Goal: Task Accomplishment & Management: Manage account settings

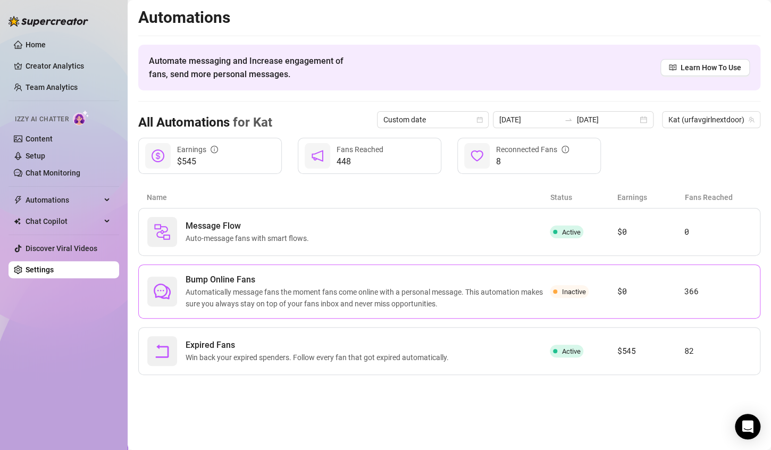
click at [341, 279] on span "Bump Online Fans" at bounding box center [368, 279] width 364 height 13
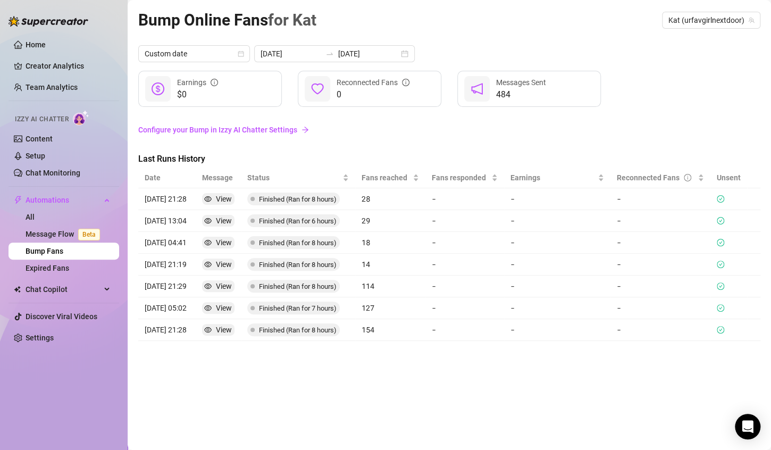
click at [291, 131] on link "Configure your Bump in Izzy AI Chatter Settings" at bounding box center [449, 130] width 622 height 12
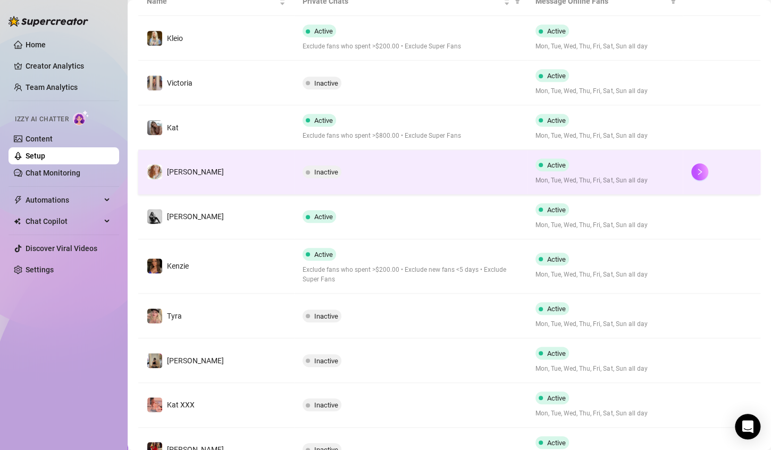
scroll to position [216, 0]
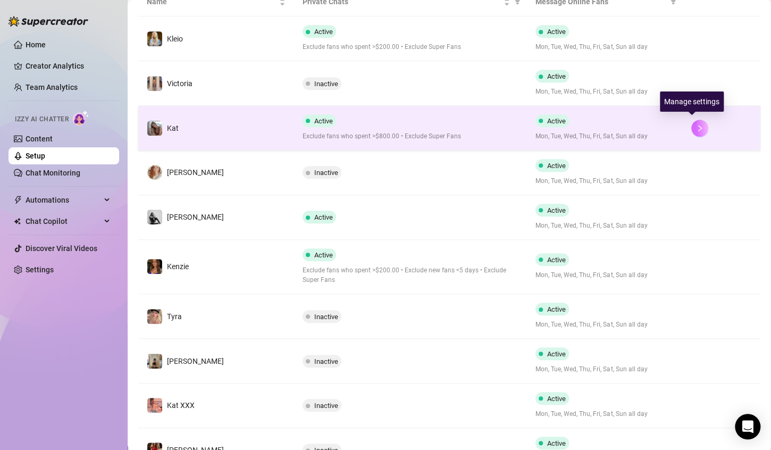
click at [698, 130] on button "button" at bounding box center [699, 128] width 17 height 17
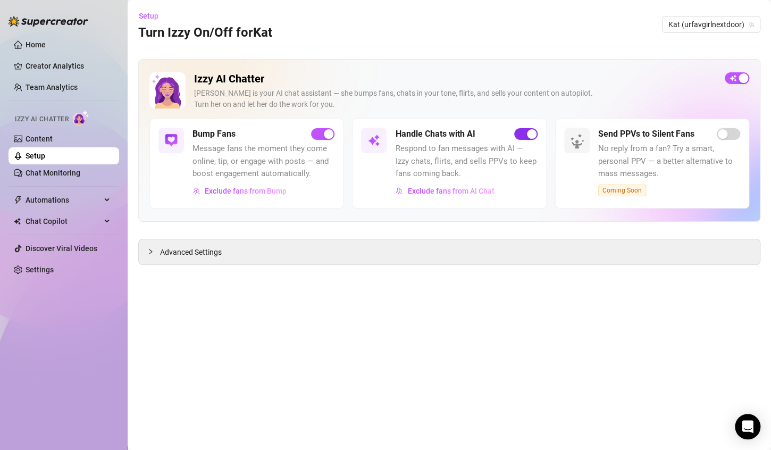
click at [529, 133] on div "button" at bounding box center [532, 134] width 10 height 10
click at [76, 64] on link "Creator Analytics" at bounding box center [68, 65] width 85 height 17
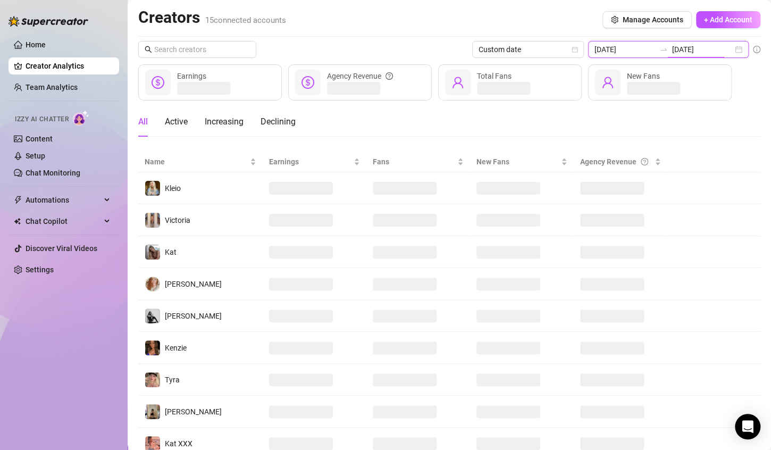
click at [723, 53] on input "[DATE]" at bounding box center [702, 50] width 61 height 12
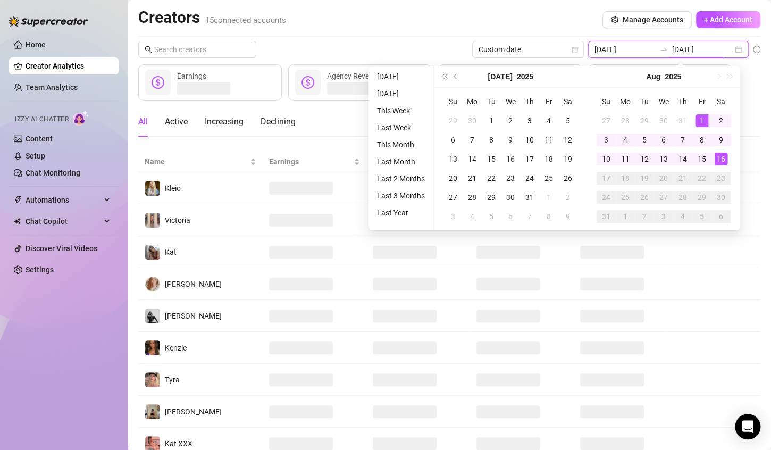
click at [730, 51] on div "[DATE] [DATE]" at bounding box center [668, 49] width 161 height 17
type input "[DATE]"
click at [703, 120] on div "1" at bounding box center [701, 120] width 13 height 13
type input "[DATE]"
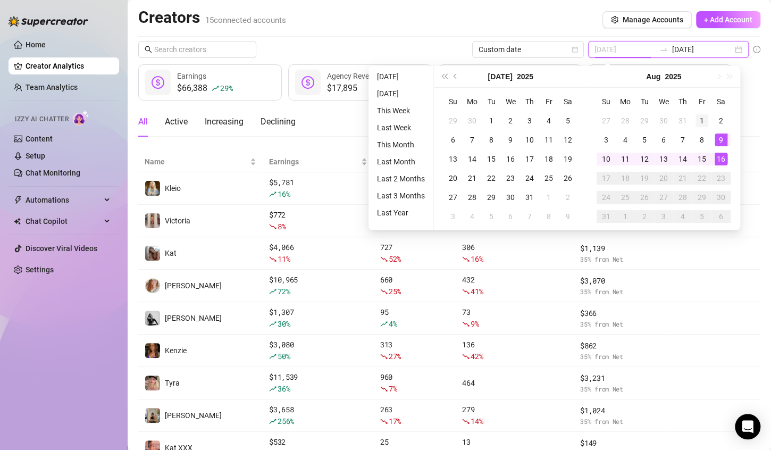
type input "[DATE]"
click at [699, 118] on div "1" at bounding box center [701, 120] width 13 height 13
